Goal: Find specific page/section: Find specific page/section

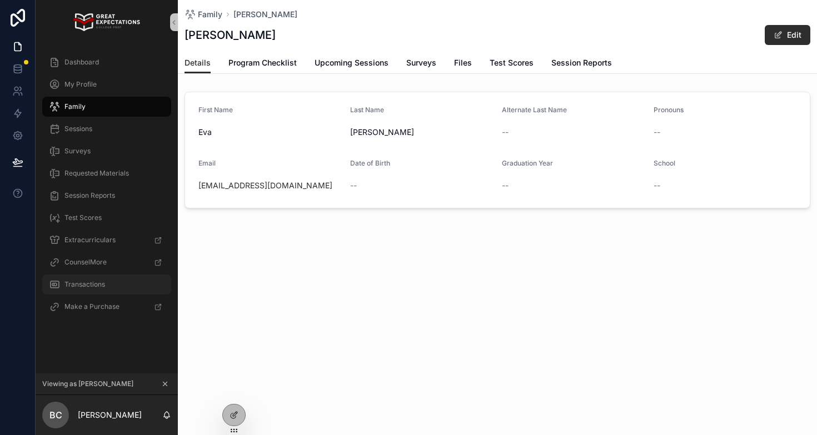
click at [89, 282] on span "Transactions" at bounding box center [84, 284] width 41 height 9
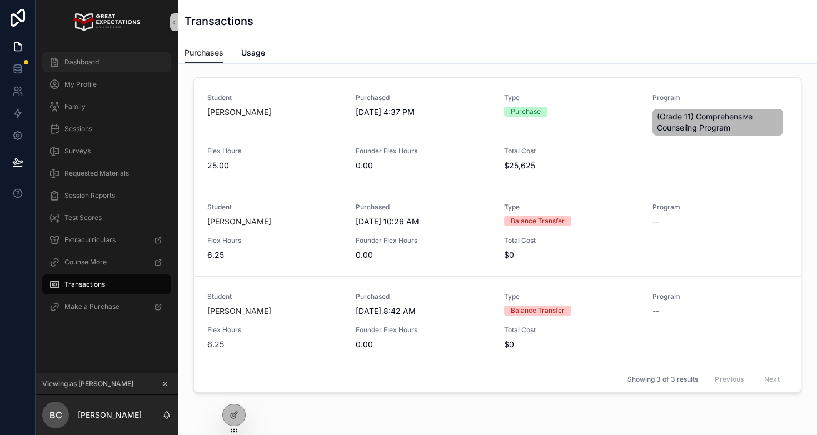
click at [117, 64] on div "Dashboard" at bounding box center [107, 62] width 116 height 18
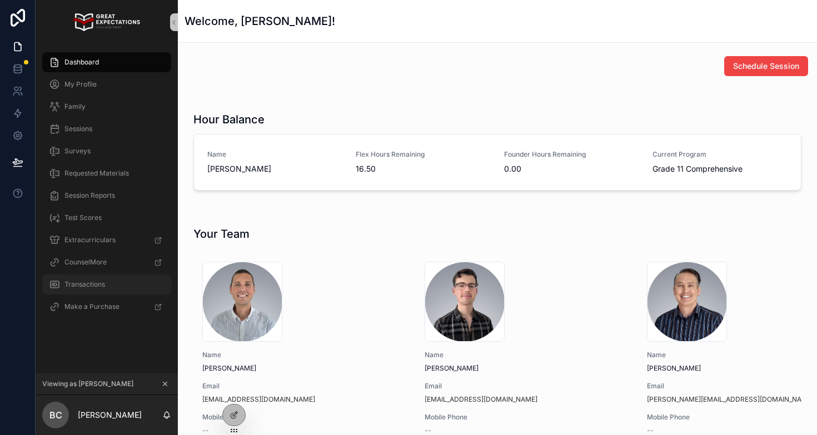
click at [93, 282] on span "Transactions" at bounding box center [84, 284] width 41 height 9
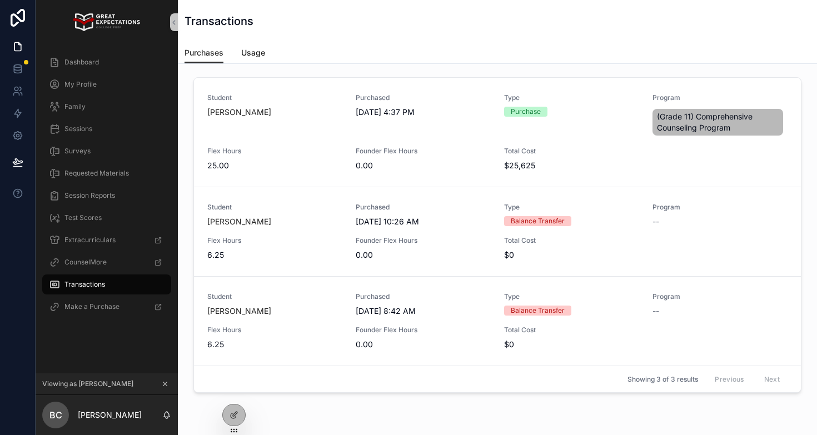
click at [244, 51] on span "Usage" at bounding box center [253, 52] width 24 height 11
